Goal: Information Seeking & Learning: Learn about a topic

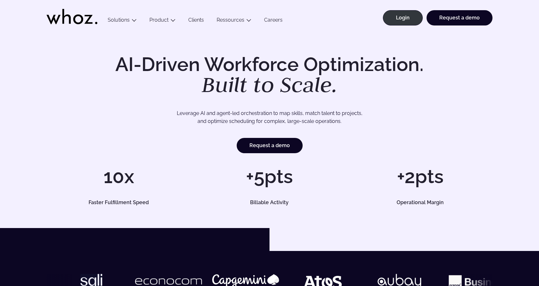
click at [191, 18] on link "Clients" at bounding box center [196, 21] width 28 height 9
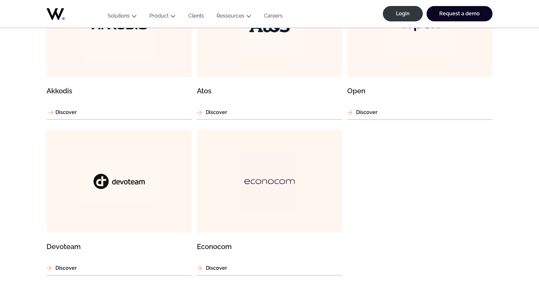
scroll to position [637, 0]
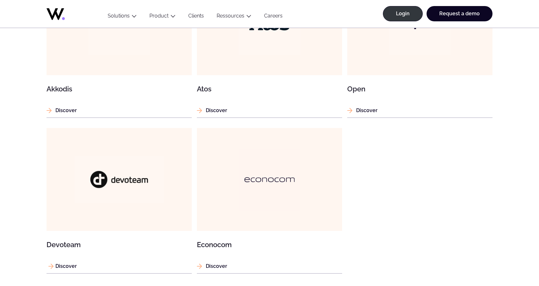
click at [127, 165] on img at bounding box center [118, 179] width 89 height 47
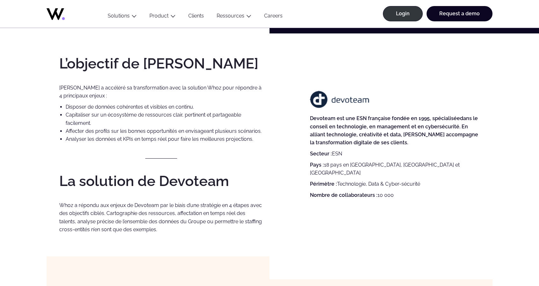
scroll to position [510, 0]
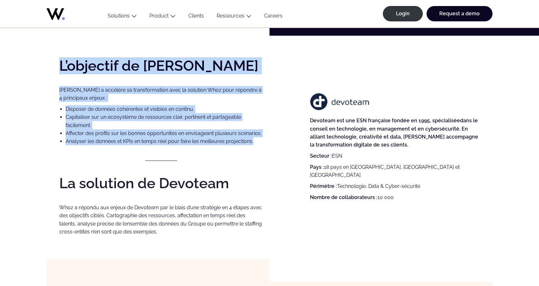
drag, startPoint x: 256, startPoint y: 139, endPoint x: 59, endPoint y: 63, distance: 212.1
click at [59, 63] on div "L’objectif de Devoteam Devoteam a accéléré sa transformation avec la solution W…" at bounding box center [269, 147] width 446 height 223
copy div "L’objectif de Devoteam Devoteam a accéléré sa transformation avec la solution W…"
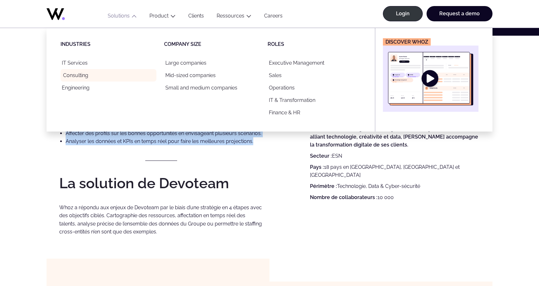
click at [148, 75] on link "Consulting" at bounding box center [109, 75] width 96 height 12
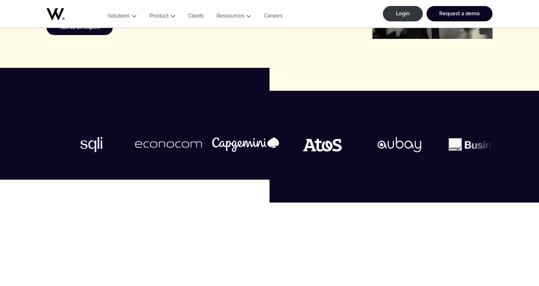
scroll to position [287, 0]
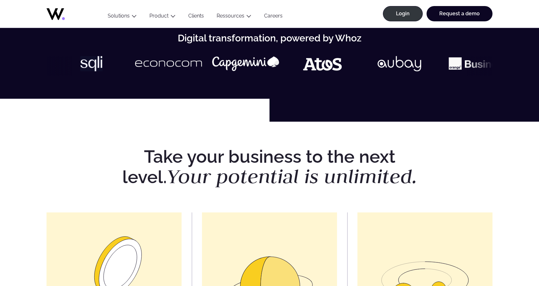
click at [195, 15] on link "Clients" at bounding box center [196, 17] width 28 height 9
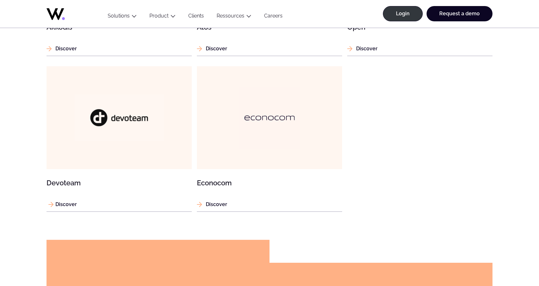
scroll to position [764, 0]
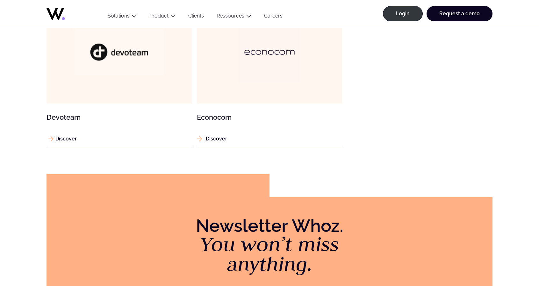
click at [119, 77] on figure at bounding box center [118, 52] width 145 height 103
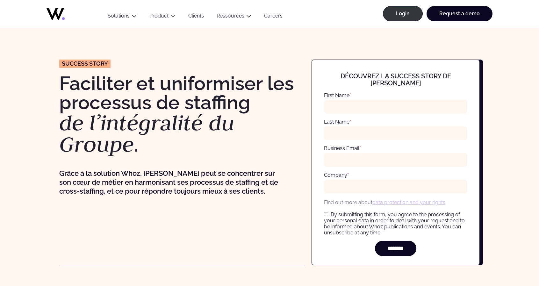
scroll to position [96, 0]
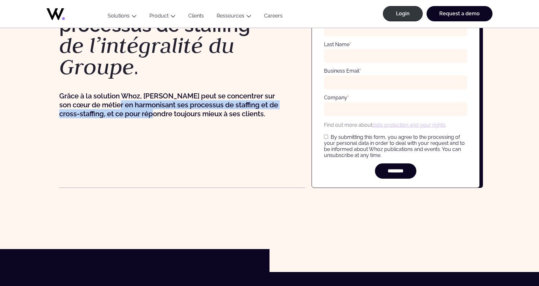
drag, startPoint x: 142, startPoint y: 104, endPoint x: 180, endPoint y: 122, distance: 41.9
click at [172, 116] on p "Grâce à la solution Whoz, [PERSON_NAME] peut se concentrer sur son cœur de méti…" at bounding box center [169, 104] width 221 height 27
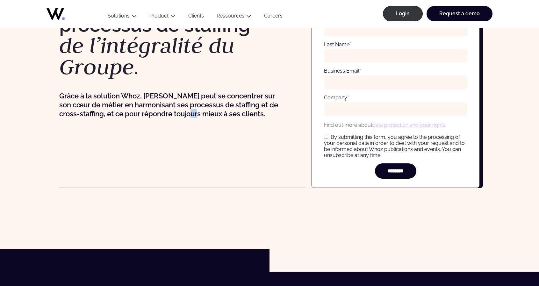
click at [217, 144] on div "Success story Faciliter et uniformiser les processus de staffing de l’intégrali…" at bounding box center [182, 85] width 246 height 206
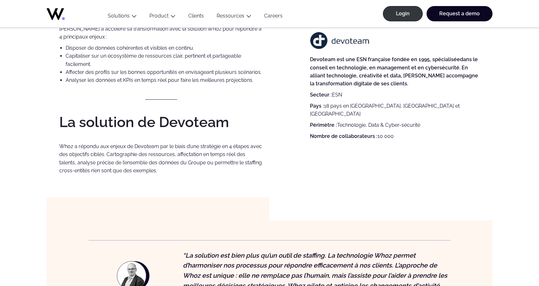
scroll to position [669, 0]
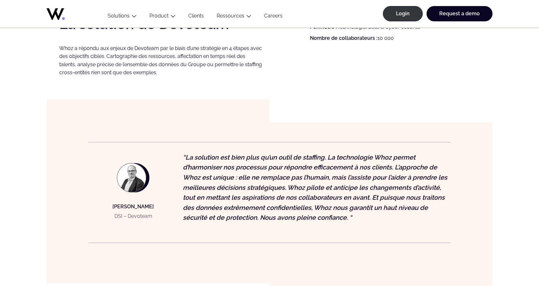
drag, startPoint x: 339, startPoint y: 141, endPoint x: 328, endPoint y: 144, distance: 11.1
click at [337, 141] on div "[PERSON_NAME] DSI – Devoteam “La solution est bien plus qu’un outil de staffing…" at bounding box center [269, 202] width 446 height 161
click at [433, 146] on figure "[PERSON_NAME] DSI – Devoteam “La solution est bien plus qu’un outil de staffing…" at bounding box center [270, 192] width 362 height 101
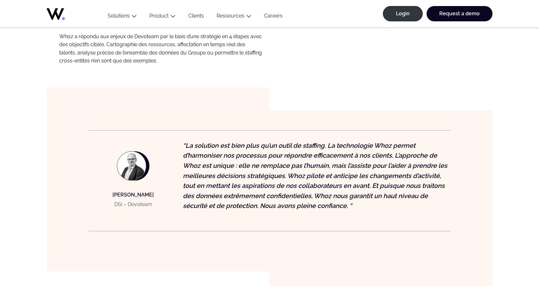
scroll to position [732, 0]
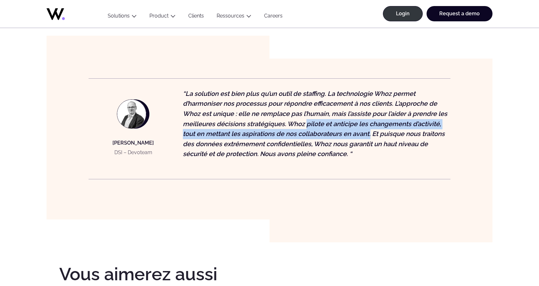
drag, startPoint x: 306, startPoint y: 123, endPoint x: 371, endPoint y: 136, distance: 65.9
click at [371, 136] on p "“La solution est bien plus qu’un outil de staffing. La technologie Whoz permet …" at bounding box center [317, 124] width 268 height 70
copy p "pilote et anticipe les changements d’activité, tout en mettant les aspirations …"
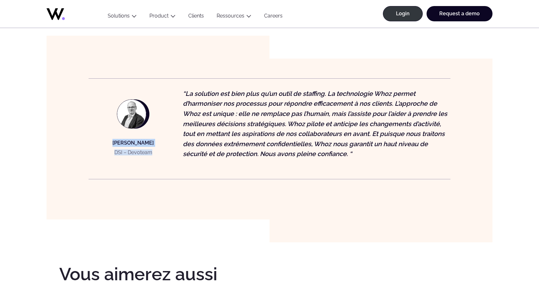
drag, startPoint x: 159, startPoint y: 154, endPoint x: 98, endPoint y: 144, distance: 61.0
click at [99, 143] on figcaption "[PERSON_NAME] DSI – [PERSON_NAME]" at bounding box center [133, 129] width 89 height 80
copy div "[PERSON_NAME] DSI – [PERSON_NAME]"
